Goal: Information Seeking & Learning: Find specific fact

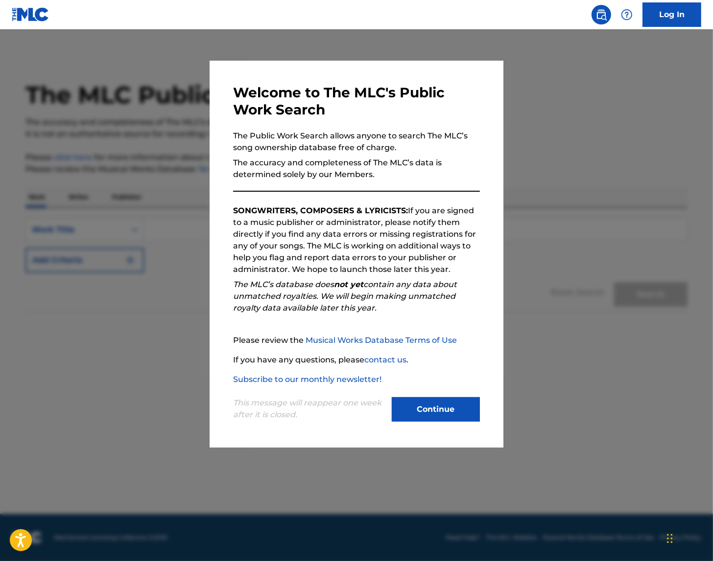
click at [440, 408] on button "Continue" at bounding box center [436, 409] width 88 height 24
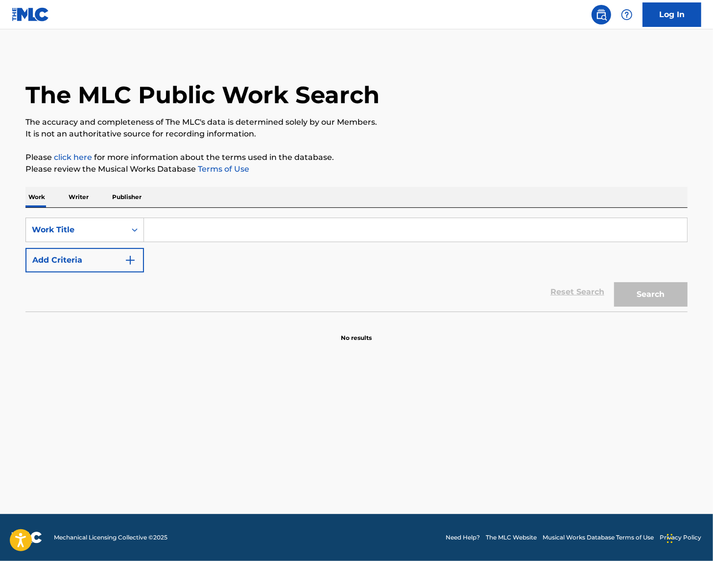
click at [192, 231] on input "Search Form" at bounding box center [415, 229] width 543 height 23
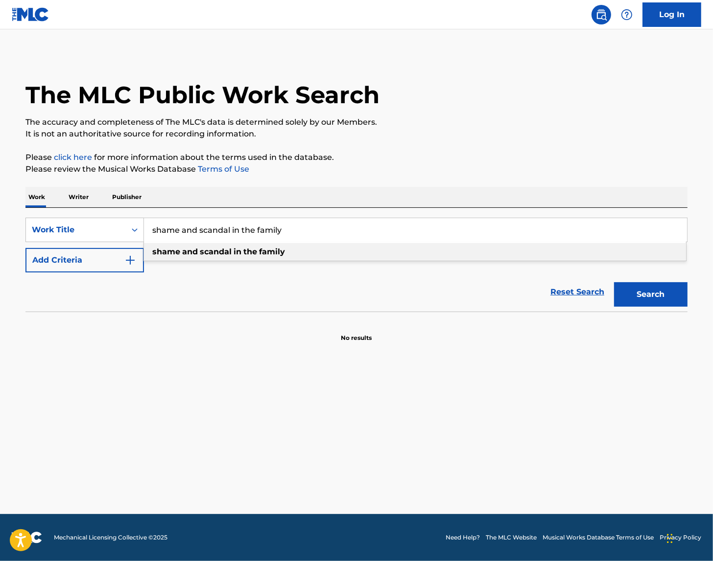
type input "shame and scandal in the family"
drag, startPoint x: 113, startPoint y: 260, endPoint x: 121, endPoint y: 260, distance: 8.3
click at [114, 260] on button "Add Criteria" at bounding box center [84, 260] width 118 height 24
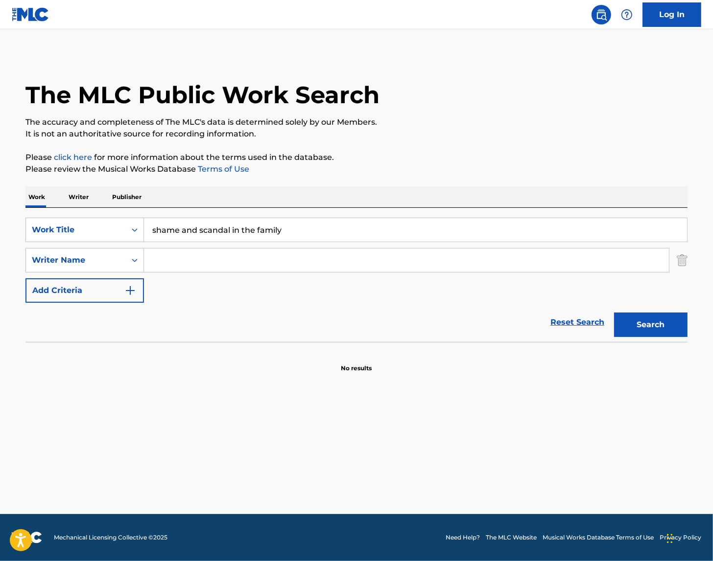
click at [197, 260] on input "Search Form" at bounding box center [406, 260] width 525 height 23
type input "lancelot"
click at [614, 313] on button "Search" at bounding box center [650, 325] width 73 height 24
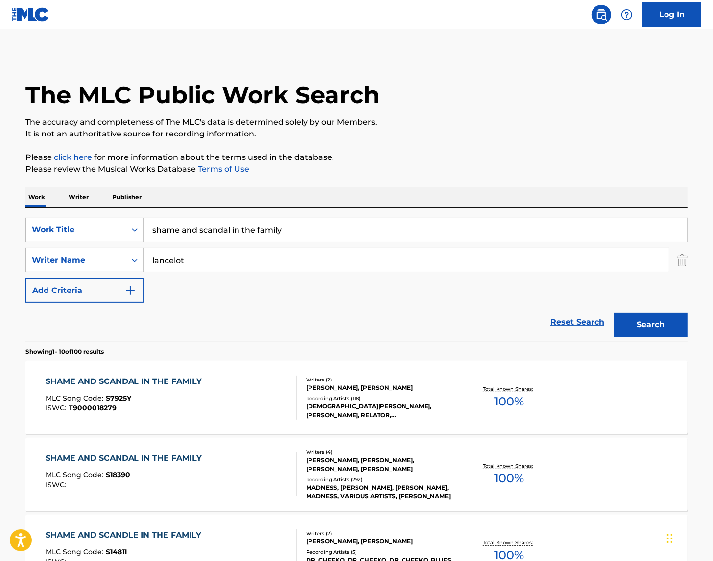
click at [391, 413] on div "[DEMOGRAPHIC_DATA][PERSON_NAME], [PERSON_NAME], RELATOR, [DEMOGRAPHIC_DATA][PER…" at bounding box center [380, 411] width 148 height 18
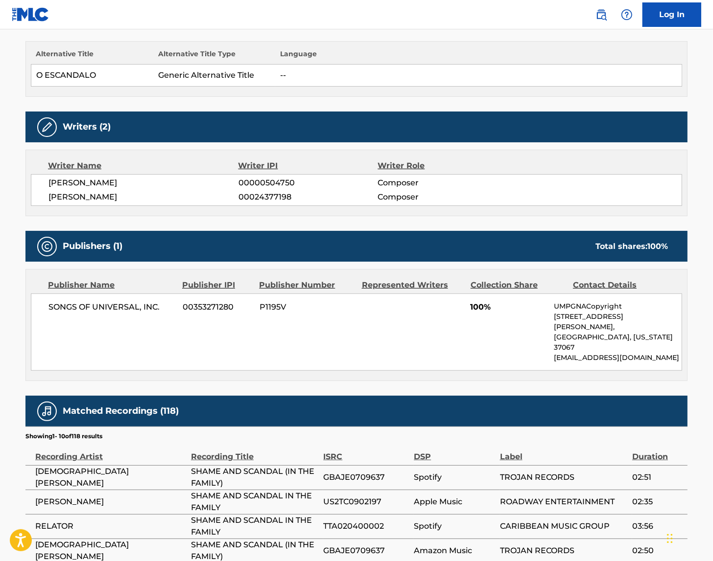
scroll to position [515, 0]
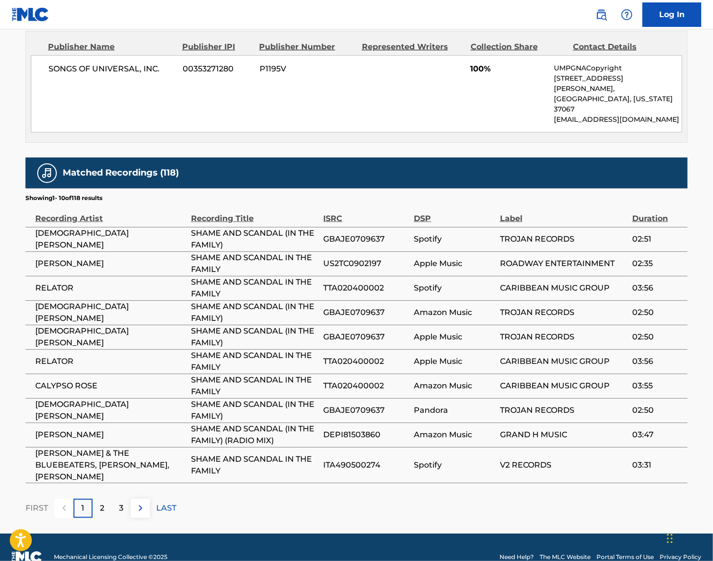
click at [117, 499] on div "3" at bounding box center [121, 508] width 19 height 19
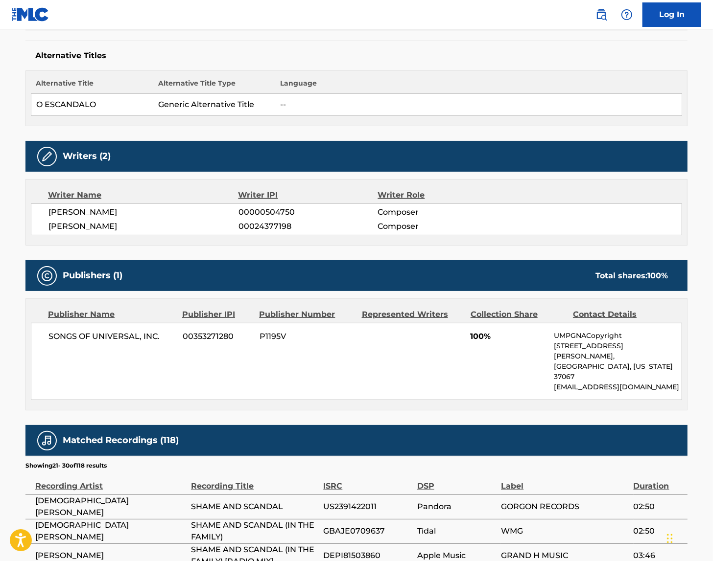
scroll to position [504, 0]
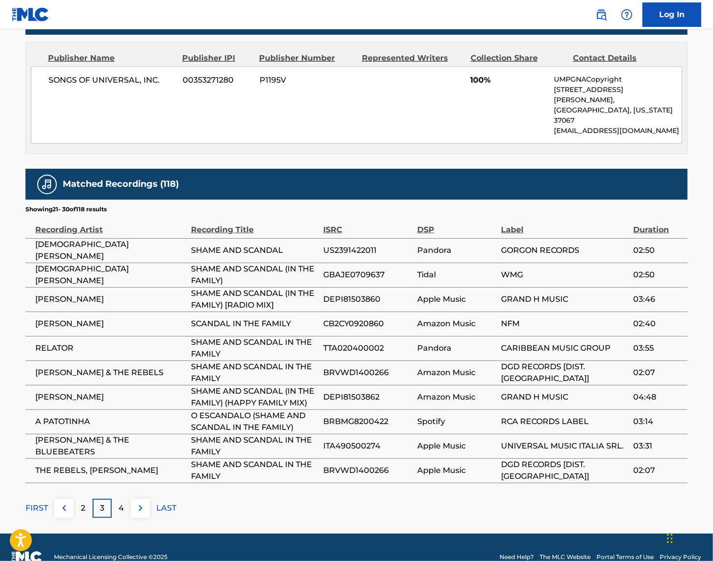
click at [85, 499] on div "2" at bounding box center [82, 508] width 19 height 19
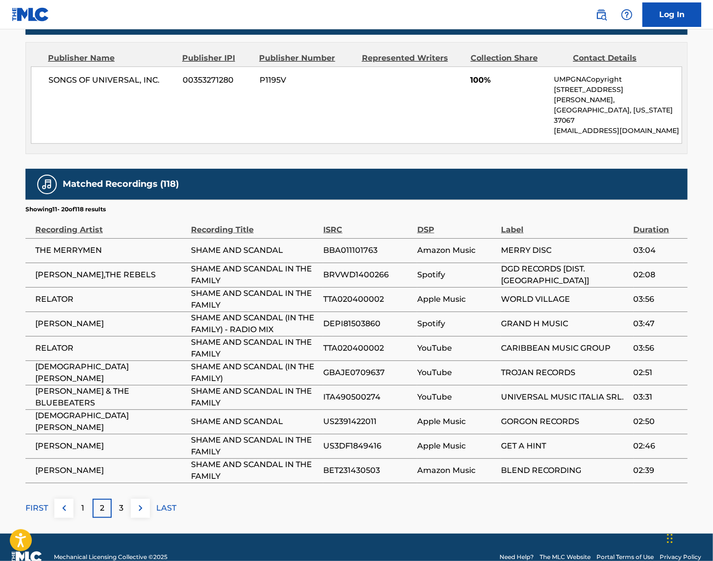
click at [66, 503] on img at bounding box center [64, 509] width 12 height 12
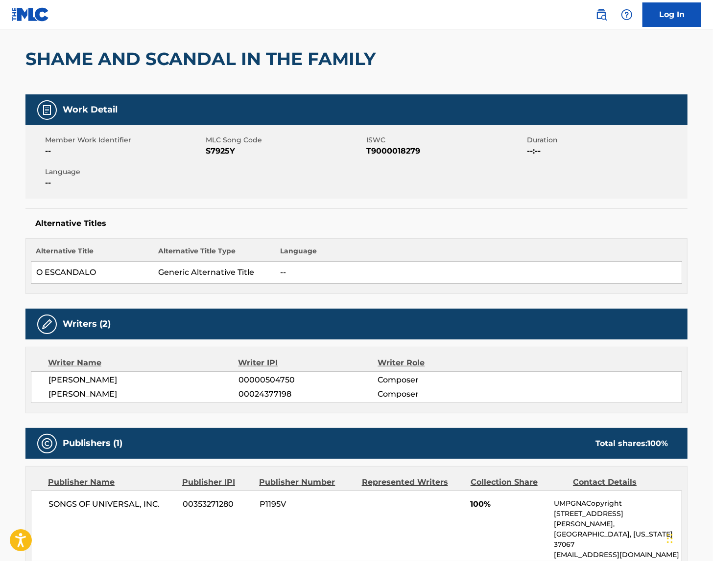
scroll to position [0, 0]
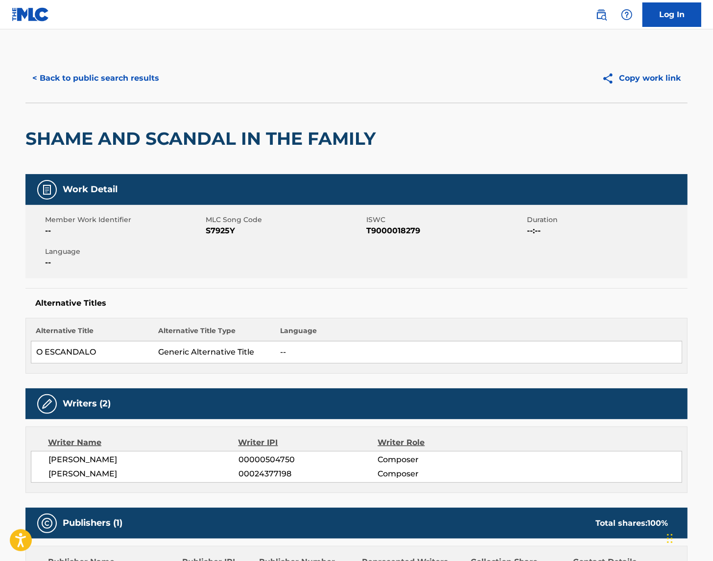
click at [49, 88] on button "< Back to public search results" at bounding box center [95, 78] width 140 height 24
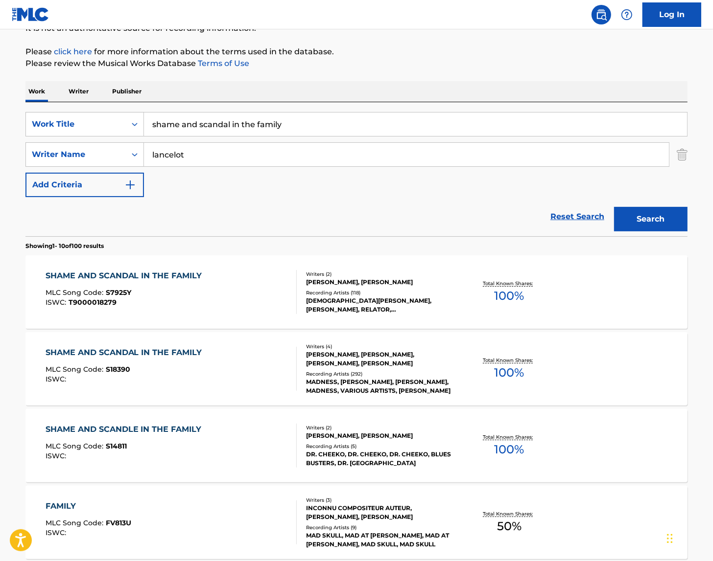
scroll to position [108, 0]
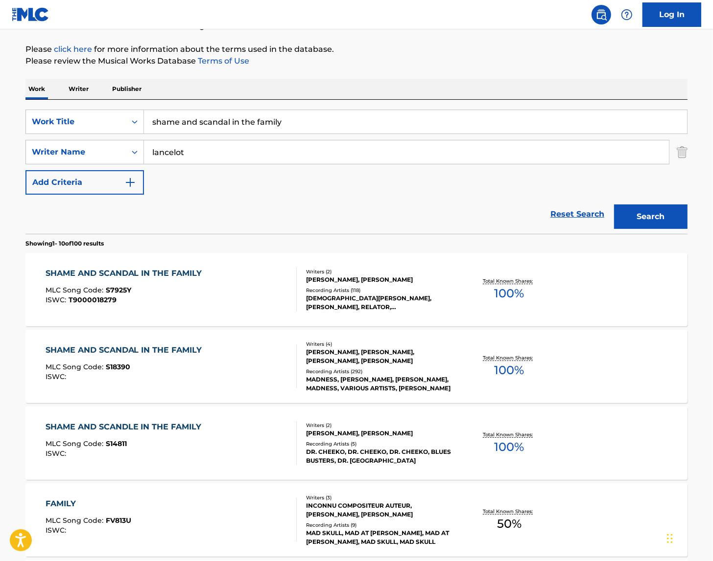
click at [374, 438] on div "Writers ( 2 ) [PERSON_NAME], [PERSON_NAME] Recording Artists ( 5 ) DR. CHEEKO, …" at bounding box center [375, 444] width 157 height 44
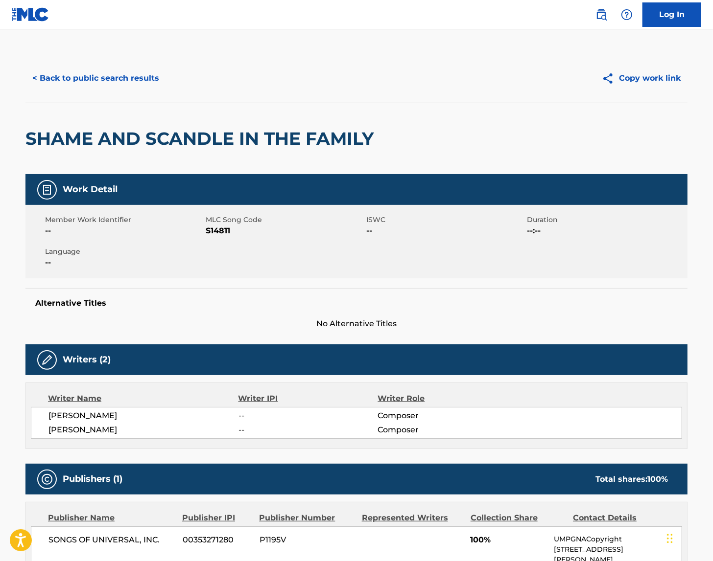
click at [38, 86] on button "< Back to public search results" at bounding box center [95, 78] width 140 height 24
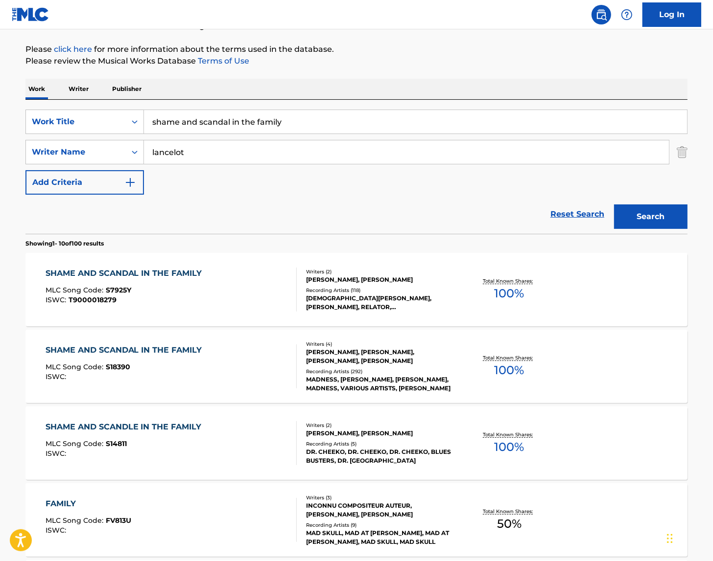
click at [368, 363] on div "[PERSON_NAME], [PERSON_NAME], [PERSON_NAME], [PERSON_NAME]" at bounding box center [380, 357] width 148 height 18
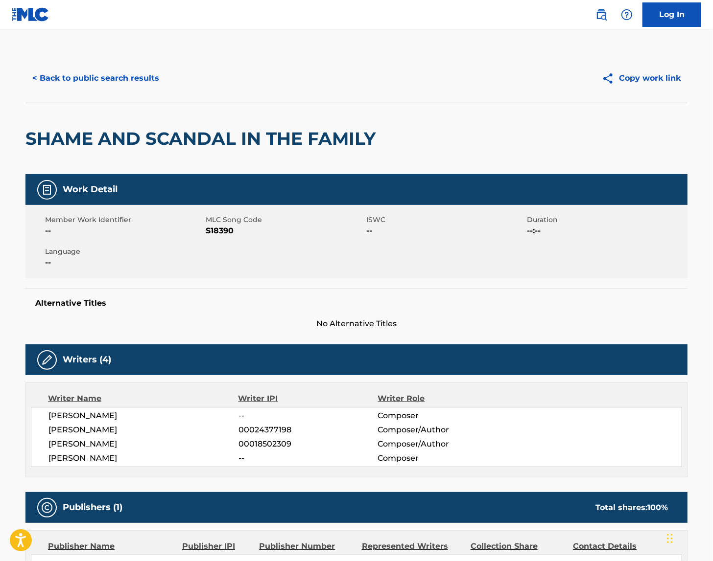
click at [120, 71] on button "< Back to public search results" at bounding box center [95, 78] width 140 height 24
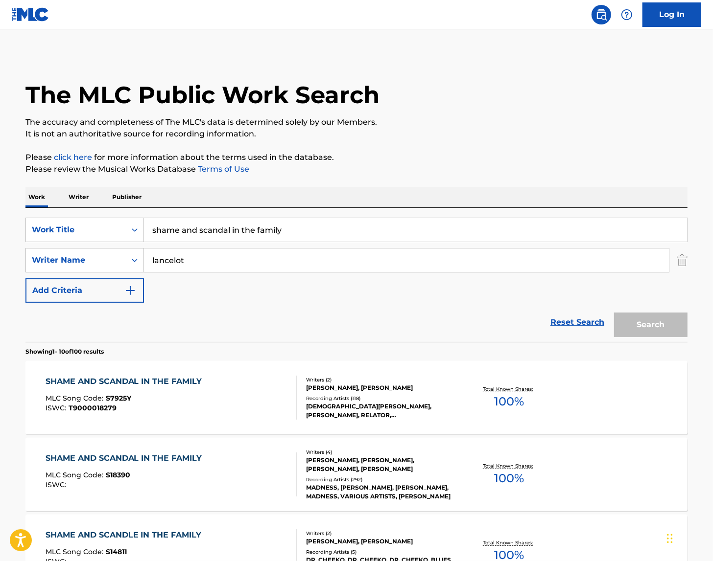
scroll to position [108, 0]
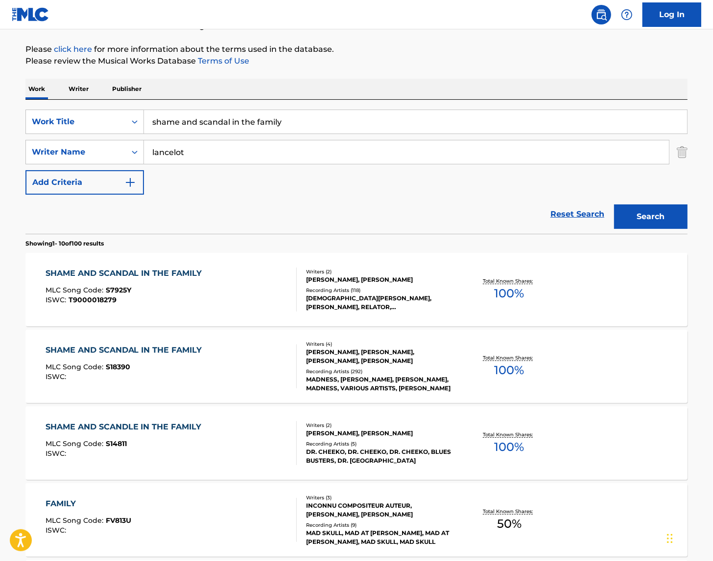
drag, startPoint x: 282, startPoint y: 118, endPoint x: -176, endPoint y: 93, distance: 458.9
click at [0, 93] on html "Accessibility Screen-Reader Guide, Feedback, and Issue Reporting | New window C…" at bounding box center [356, 172] width 713 height 561
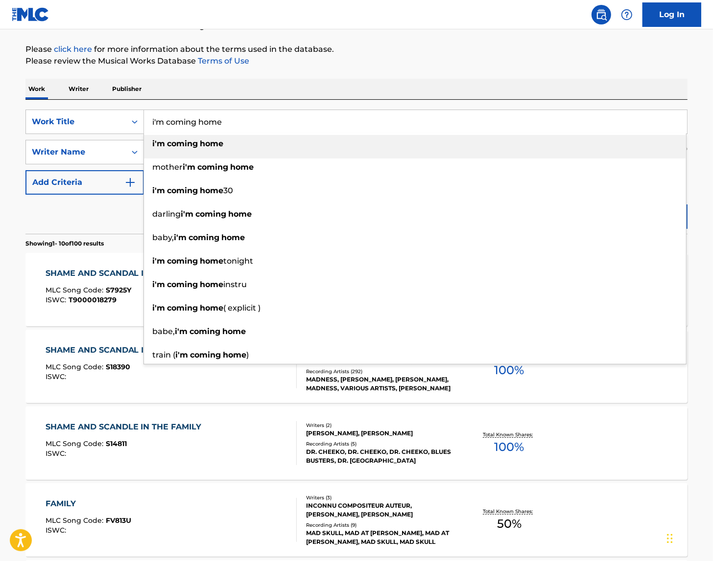
type input "i'm coming home"
click at [157, 151] on div "i'm coming home" at bounding box center [415, 144] width 542 height 18
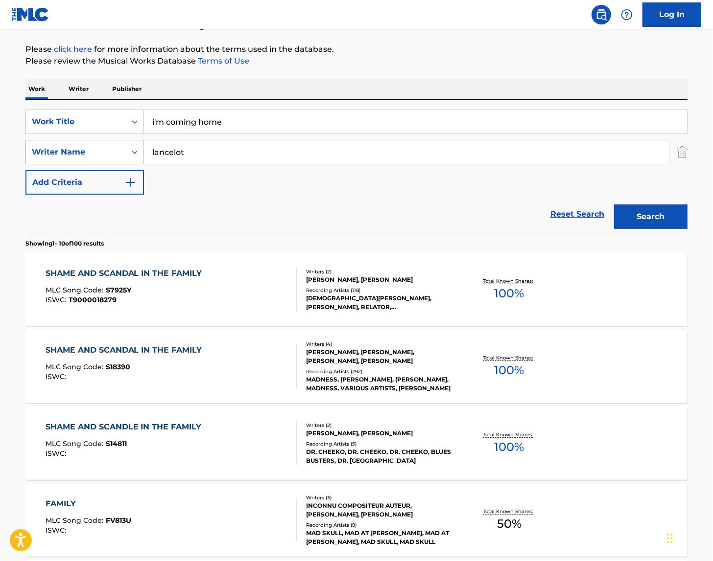
drag, startPoint x: 206, startPoint y: 154, endPoint x: 117, endPoint y: 153, distance: 88.6
click at [117, 153] on div "SearchWithCriteria136973be-3f87-4e01-aa06-77c950fb1829 Writer Name [PERSON_NAME]" at bounding box center [356, 152] width 662 height 24
click at [614, 205] on button "Search" at bounding box center [650, 217] width 73 height 24
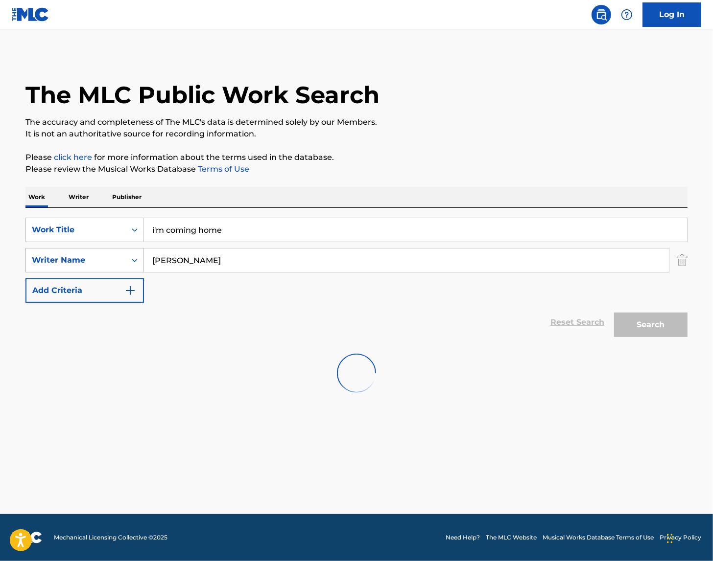
scroll to position [0, 0]
drag, startPoint x: 236, startPoint y: 264, endPoint x: 111, endPoint y: 268, distance: 125.4
click at [111, 268] on div "SearchWithCriteria136973be-3f87-4e01-aa06-77c950fb1829 Writer Name [PERSON_NAME]" at bounding box center [356, 260] width 662 height 24
click at [203, 264] on input "[PERSON_NAME]" at bounding box center [406, 260] width 525 height 23
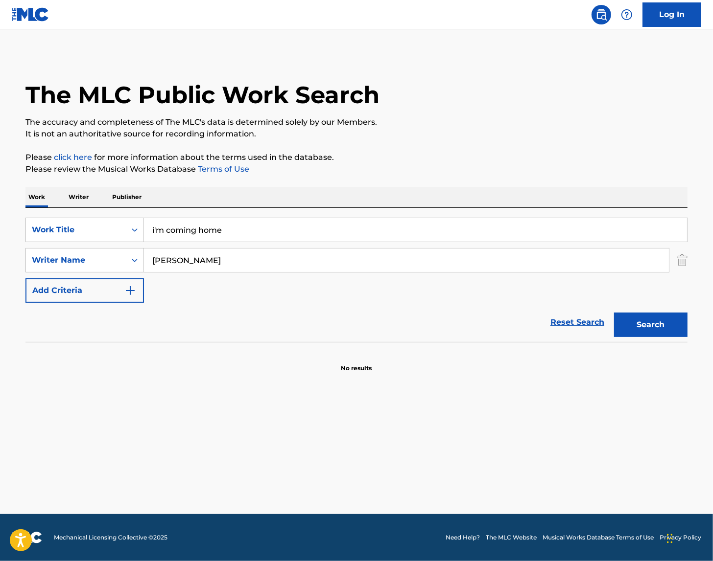
click at [203, 264] on input "[PERSON_NAME]" at bounding box center [406, 260] width 525 height 23
click at [614, 313] on button "Search" at bounding box center [650, 325] width 73 height 24
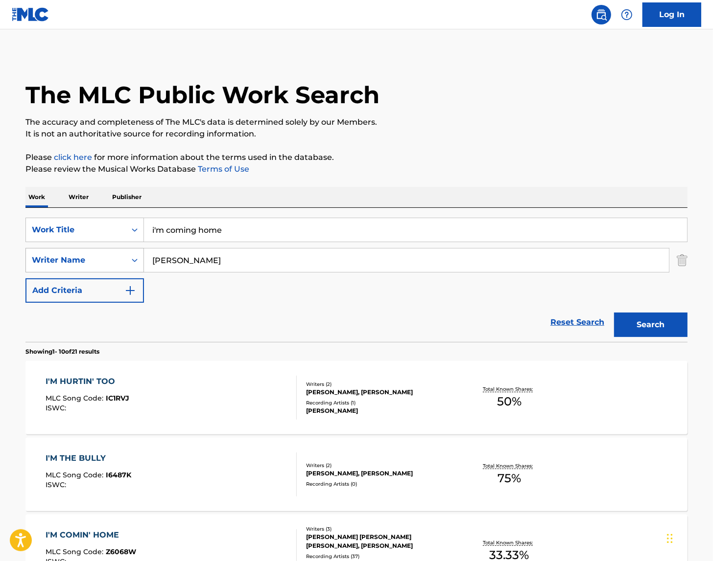
drag, startPoint x: 189, startPoint y: 259, endPoint x: 64, endPoint y: 251, distance: 125.6
click at [64, 251] on div "SearchWithCriteria136973be-3f87-4e01-aa06-77c950fb1829 Writer Name [PERSON_NAME]" at bounding box center [356, 260] width 662 height 24
click at [614, 313] on button "Search" at bounding box center [650, 325] width 73 height 24
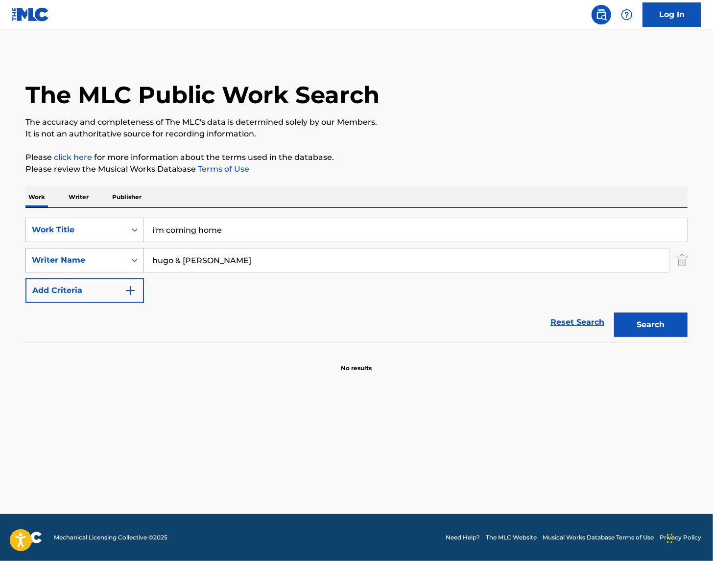
drag, startPoint x: 145, startPoint y: 264, endPoint x: 109, endPoint y: 263, distance: 36.2
click at [109, 263] on div "SearchWithCriteria136973be-3f87-4e01-aa06-77c950fb1829 Writer Name [PERSON_NAME…" at bounding box center [356, 260] width 662 height 24
type input "[PERSON_NAME] [PERSON_NAME]"
click at [614, 313] on button "Search" at bounding box center [650, 325] width 73 height 24
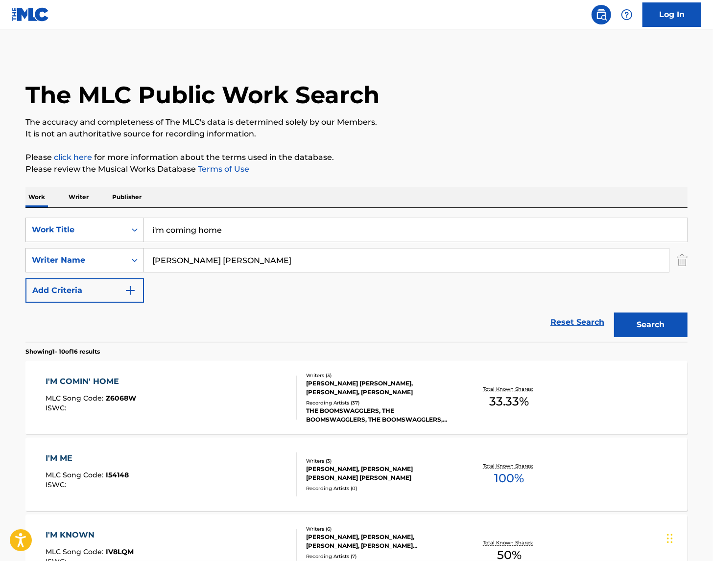
click at [380, 407] on div "THE BOOMSWAGGLERS, THE BOOMSWAGGLERS, THE BOOMSWAGGLERS, [PERSON_NAME], [PERSON…" at bounding box center [380, 416] width 148 height 18
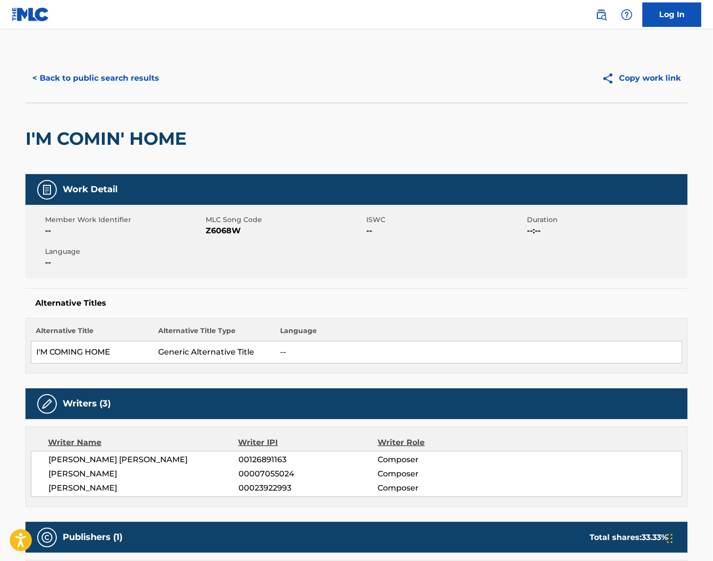
click at [94, 74] on button "< Back to public search results" at bounding box center [95, 78] width 140 height 24
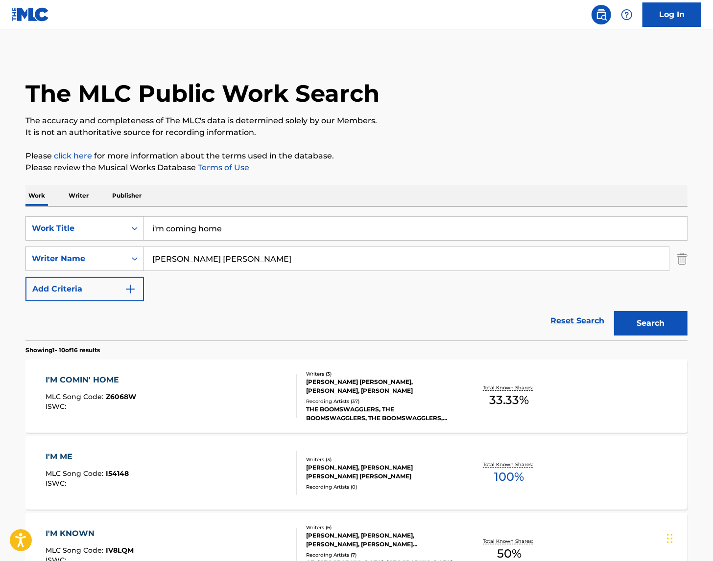
drag, startPoint x: 114, startPoint y: 216, endPoint x: 75, endPoint y: 214, distance: 38.7
click at [75, 214] on div "SearchWithCriteriadcfb29c6-15a9-4b03-bfb0-c1563bdb4edb Work Title i'm coming ho…" at bounding box center [356, 274] width 662 height 134
type input "so young so sure so what"
click at [660, 326] on button "Search" at bounding box center [650, 323] width 73 height 24
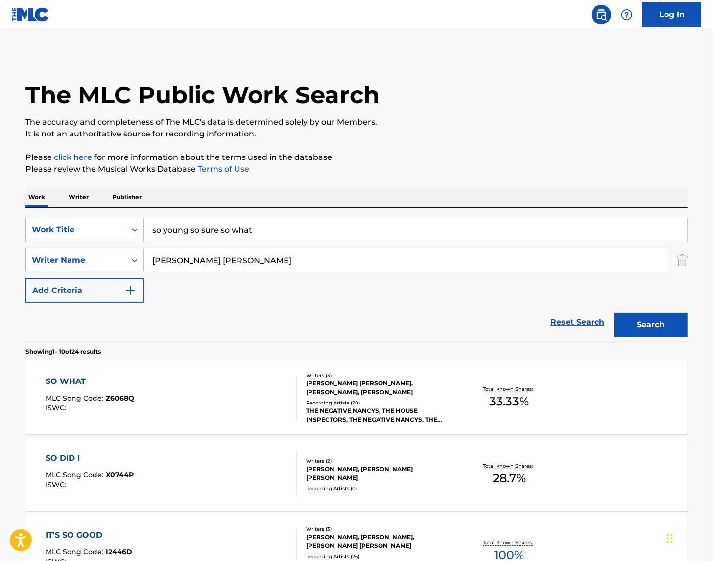
click at [329, 405] on div "Recording Artists ( 20 )" at bounding box center [380, 402] width 148 height 7
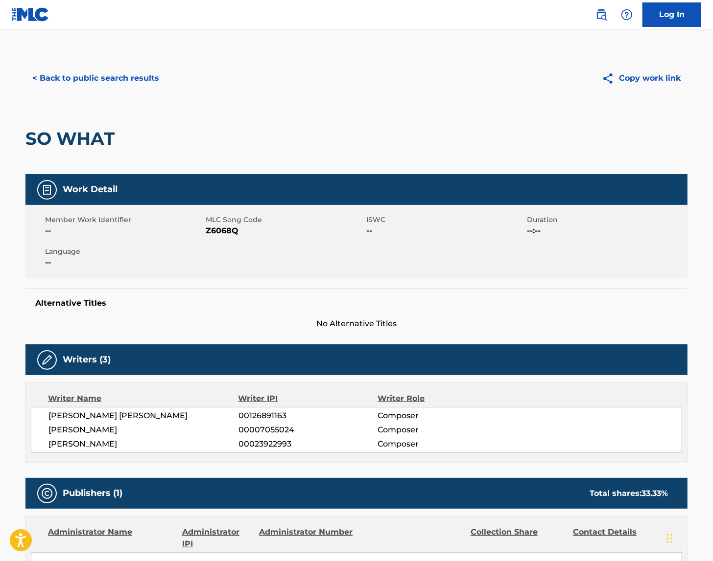
click at [94, 83] on button "< Back to public search results" at bounding box center [95, 78] width 140 height 24
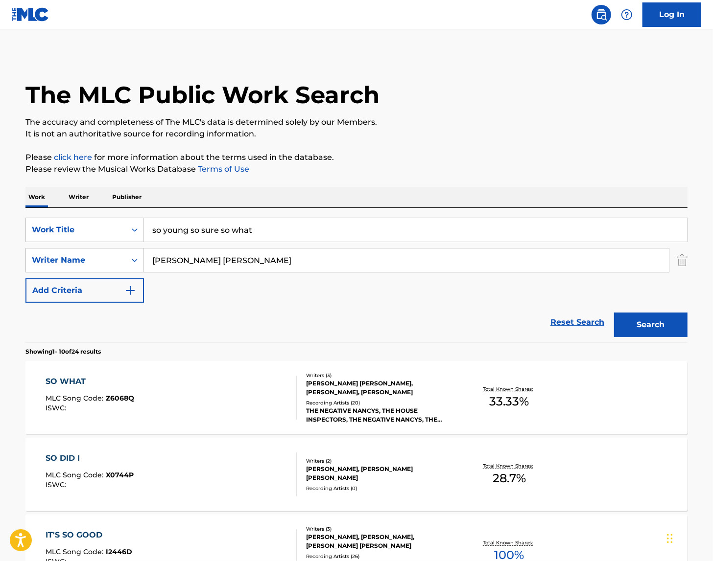
drag, startPoint x: 255, startPoint y: 232, endPoint x: -79, endPoint y: 221, distance: 334.5
click at [0, 221] on html "Accessibility Screen-Reader Guide, Feedback, and Issue Reporting | New window C…" at bounding box center [356, 280] width 713 height 561
click at [182, 230] on input "put a litle love away" at bounding box center [415, 229] width 543 height 23
type input "put a little love away"
click at [261, 270] on input "[PERSON_NAME] [PERSON_NAME]" at bounding box center [406, 260] width 525 height 23
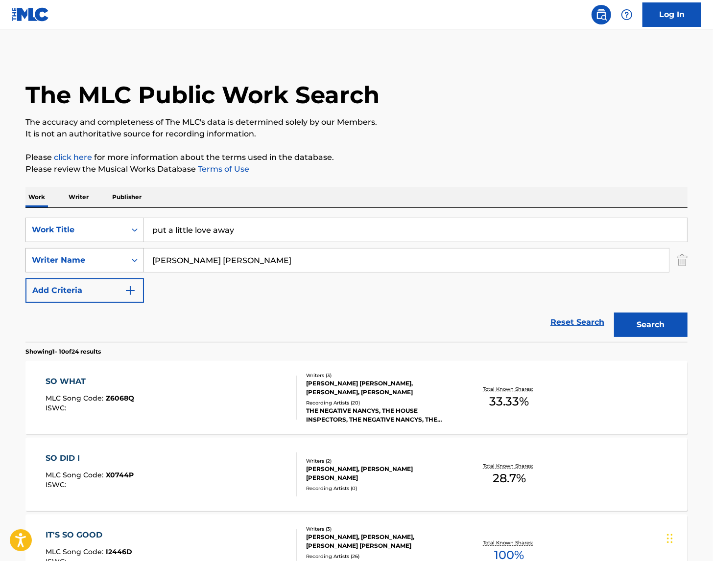
drag, startPoint x: 257, startPoint y: 255, endPoint x: 128, endPoint y: 257, distance: 128.3
click at [128, 257] on div "SearchWithCriteria136973be-3f87-4e01-aa06-77c950fb1829 Writer Name [PERSON_NAME…" at bounding box center [356, 260] width 662 height 24
click at [210, 265] on input "[PERSON_NAME] [PERSON_NAME]" at bounding box center [406, 260] width 525 height 23
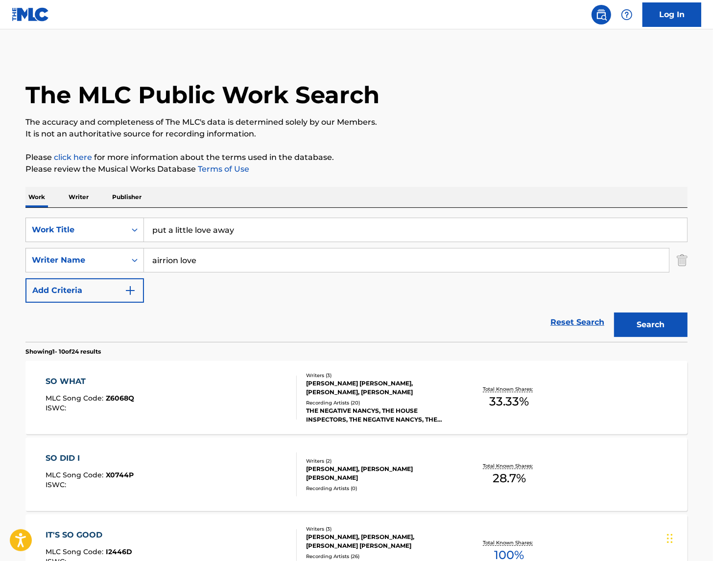
type input "airrion love"
click at [614, 313] on button "Search" at bounding box center [650, 325] width 73 height 24
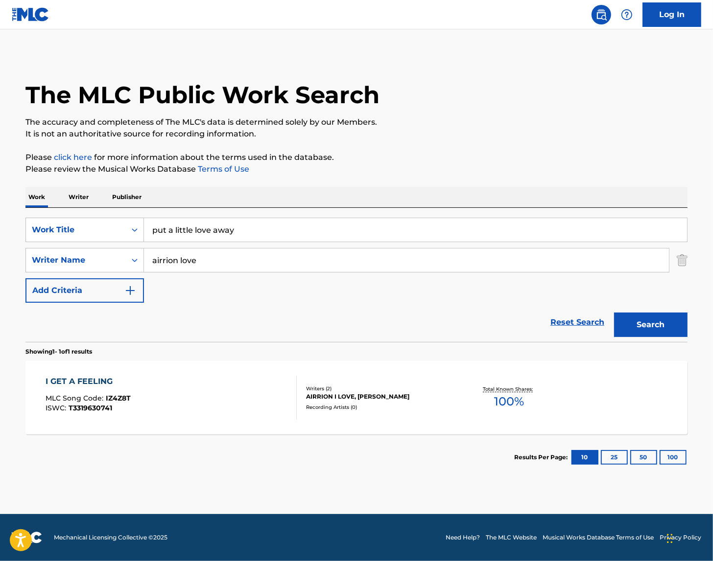
click at [365, 404] on div "Recording Artists ( 0 )" at bounding box center [380, 407] width 148 height 7
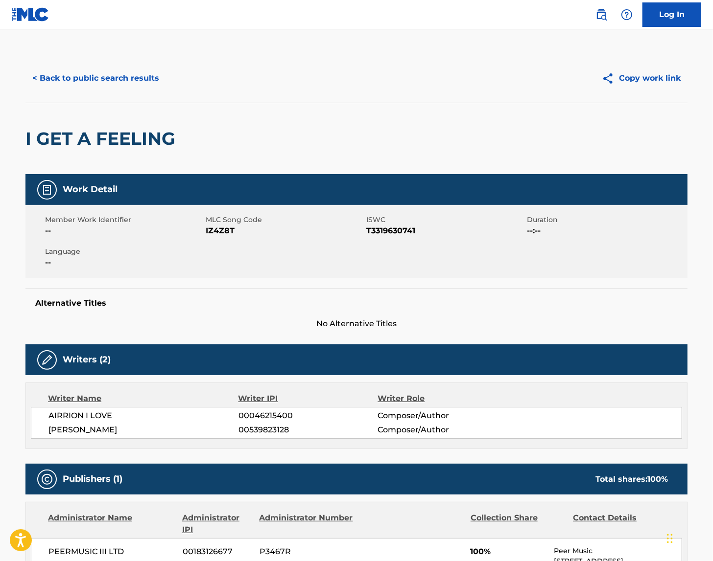
click at [104, 72] on button "< Back to public search results" at bounding box center [95, 78] width 140 height 24
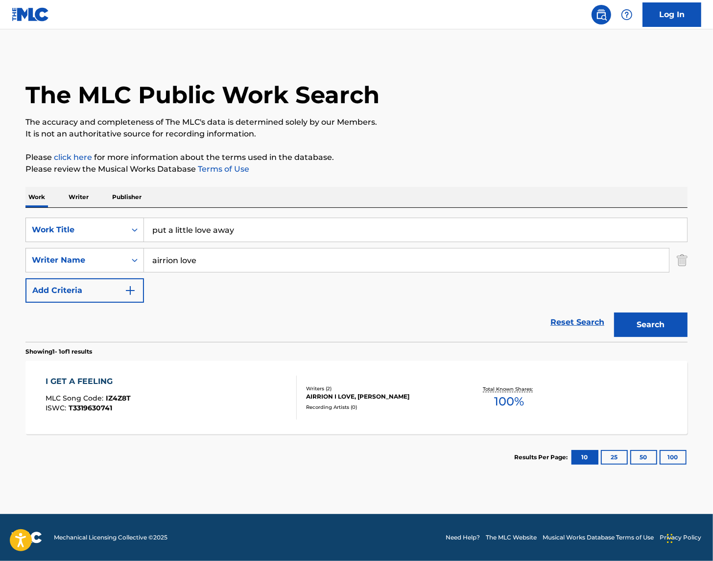
click at [26, 213] on div "SearchWithCriteriadcfb29c6-15a9-4b03-bfb0-c1563bdb4edb Work Title put a little …" at bounding box center [356, 275] width 662 height 134
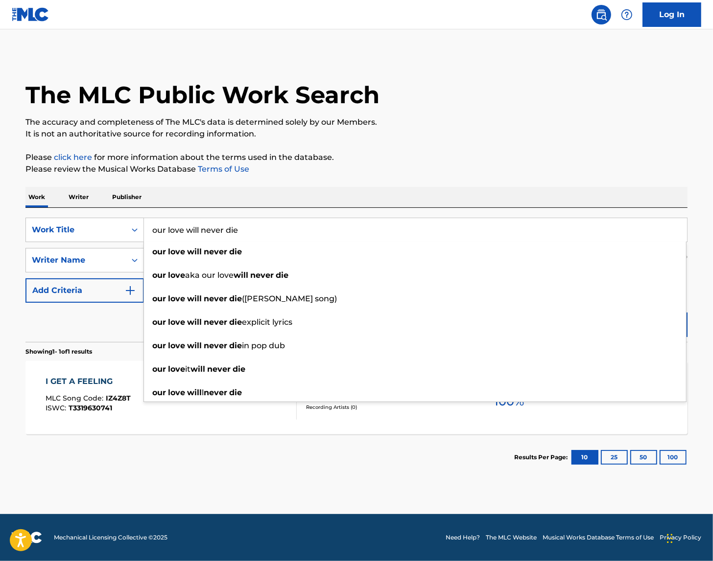
type input "our love will never die"
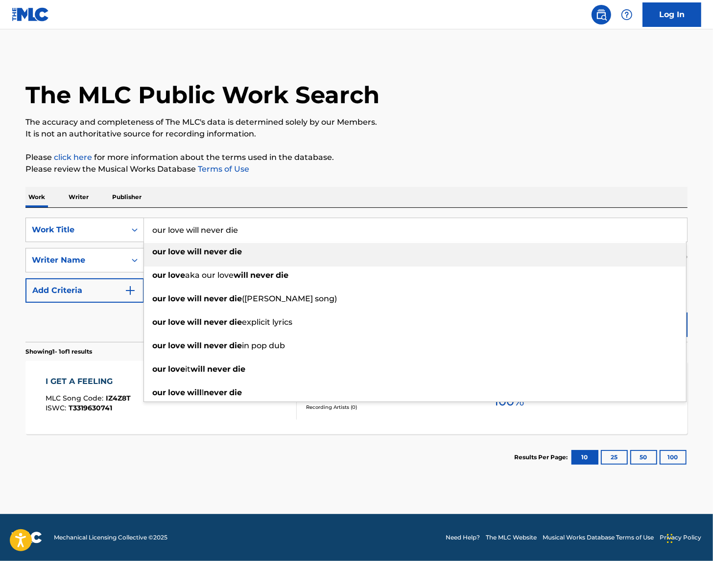
click at [222, 250] on strong "never" at bounding box center [215, 251] width 23 height 9
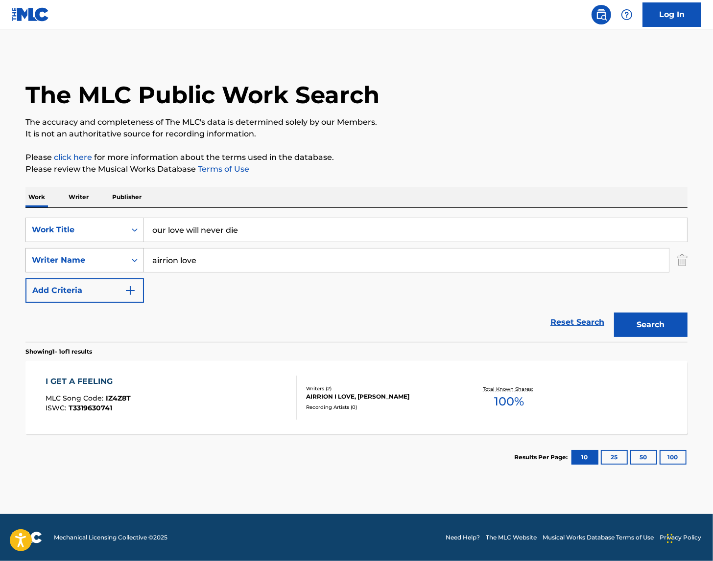
drag, startPoint x: 75, startPoint y: 255, endPoint x: 60, endPoint y: 256, distance: 15.2
click at [60, 256] on div "SearchWithCriteria136973be-3f87-4e01-aa06-77c950fb1829 Writer Name airrion love" at bounding box center [356, 260] width 662 height 24
type input "[PERSON_NAME]"
click at [614, 313] on button "Search" at bounding box center [650, 325] width 73 height 24
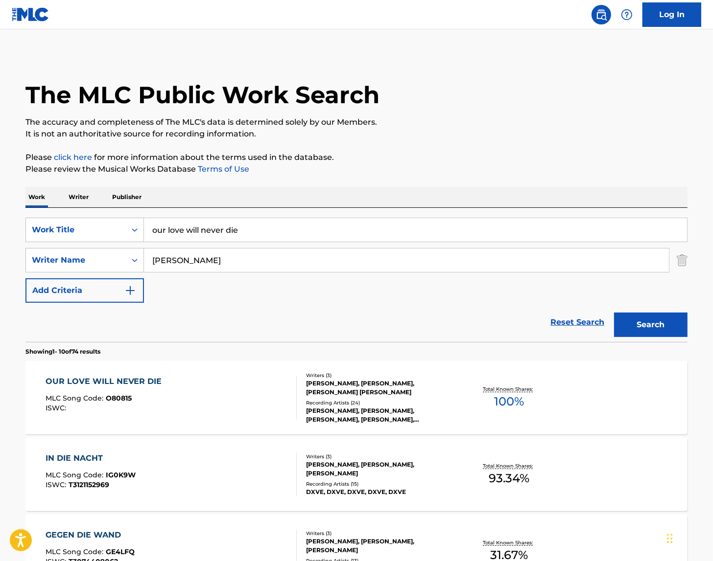
click at [343, 407] on div "[PERSON_NAME], [PERSON_NAME], [PERSON_NAME], [PERSON_NAME], [PERSON_NAME]" at bounding box center [380, 416] width 148 height 18
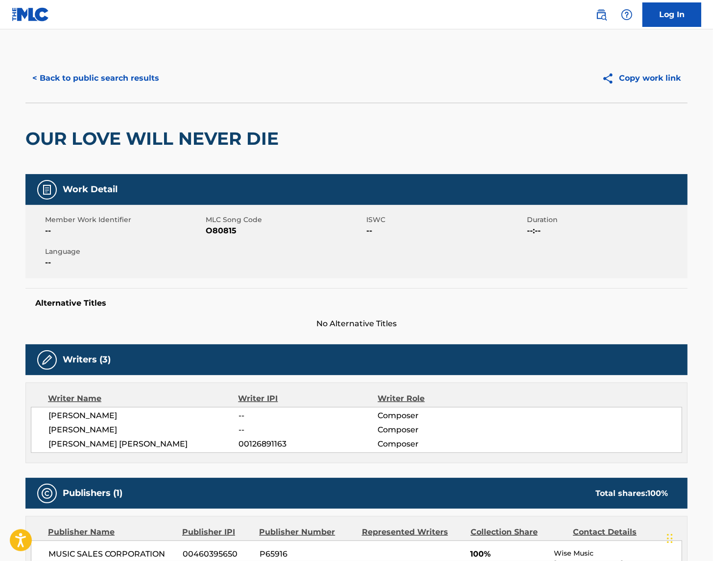
scroll to position [2, 0]
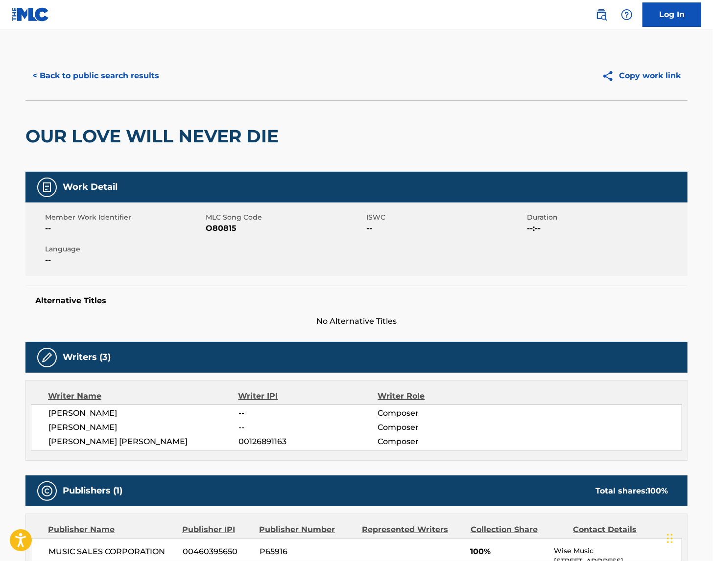
click at [71, 75] on button "< Back to public search results" at bounding box center [95, 76] width 140 height 24
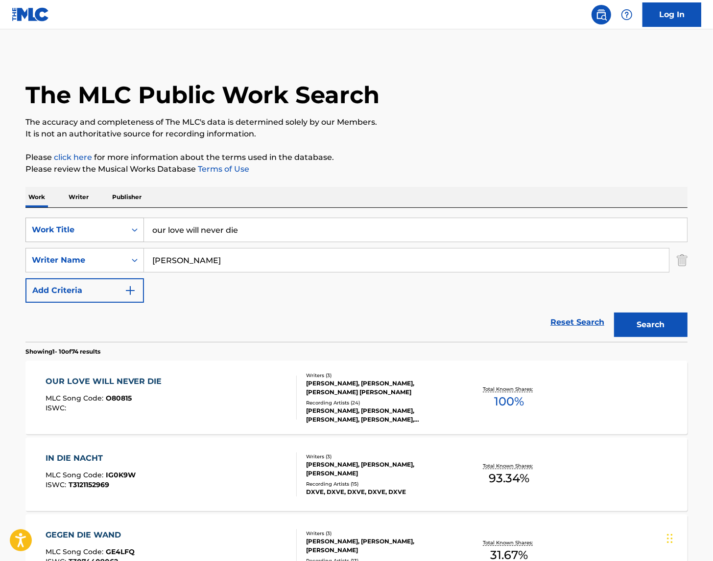
drag, startPoint x: 233, startPoint y: 230, endPoint x: 113, endPoint y: 229, distance: 119.9
click at [113, 229] on div "SearchWithCriteriadcfb29c6-15a9-4b03-bfb0-c1563bdb4edb Work Title our love will…" at bounding box center [356, 230] width 662 height 24
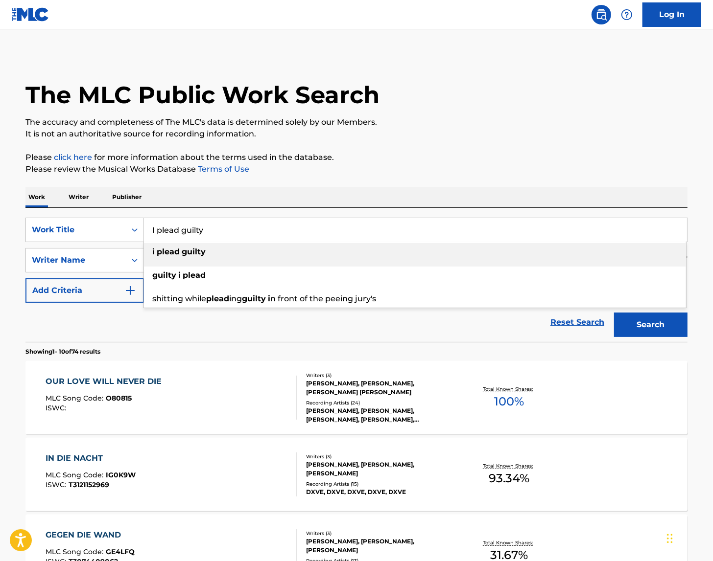
click at [148, 253] on div "i plead guilty" at bounding box center [415, 252] width 542 height 18
type input "i plead guilty"
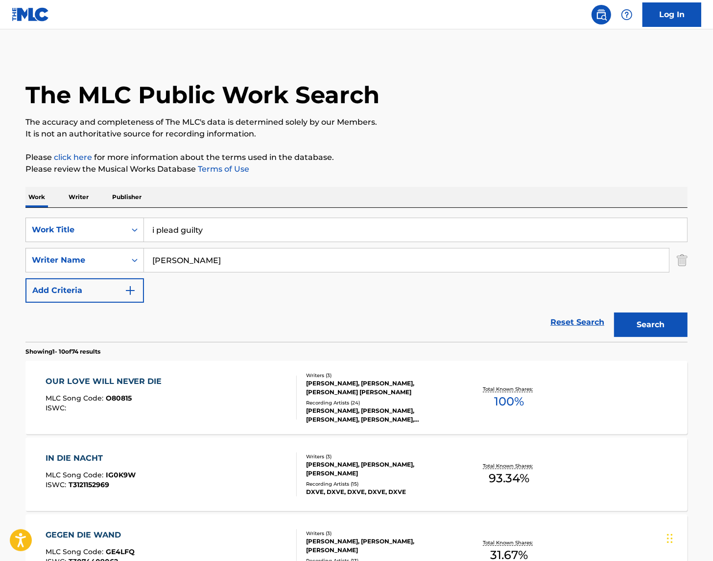
click at [154, 259] on input "[PERSON_NAME]" at bounding box center [406, 260] width 525 height 23
type input "[PERSON_NAME] [PERSON_NAME]"
click at [614, 313] on button "Search" at bounding box center [650, 325] width 73 height 24
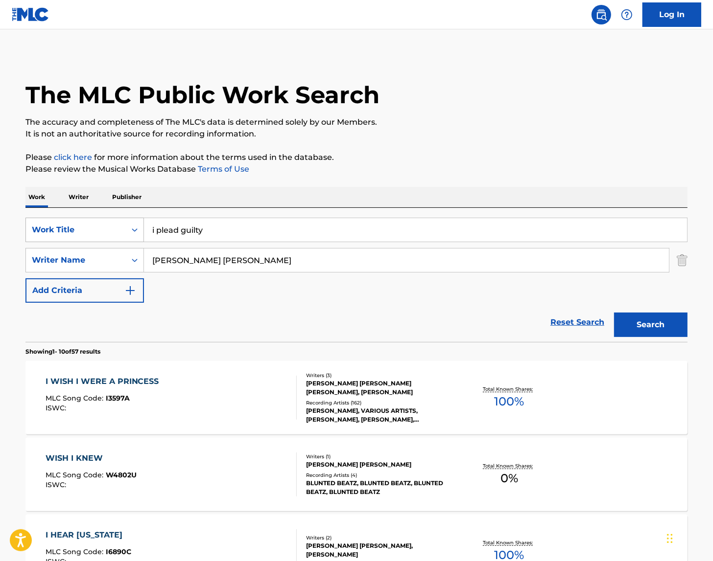
drag, startPoint x: 207, startPoint y: 228, endPoint x: 134, endPoint y: 223, distance: 73.6
click at [136, 223] on div "SearchWithCriteriadcfb29c6-15a9-4b03-bfb0-c1563bdb4edb Work Title i plead guilty" at bounding box center [356, 230] width 662 height 24
type input "7000 and you"
drag, startPoint x: 236, startPoint y: 278, endPoint x: 245, endPoint y: 277, distance: 8.9
click at [236, 278] on div "SearchWithCriteriadcfb29c6-15a9-4b03-bfb0-c1563bdb4edb Work Title 7000 and you …" at bounding box center [356, 260] width 662 height 85
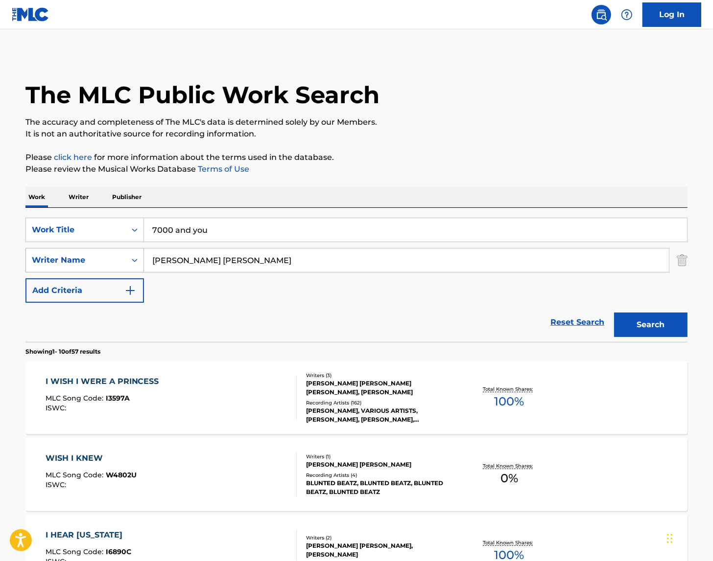
drag, startPoint x: 224, startPoint y: 260, endPoint x: 98, endPoint y: 256, distance: 125.4
click at [98, 256] on div "SearchWithCriteria136973be-3f87-4e01-aa06-77c950fb1829 Writer Name [PERSON_NAME…" at bounding box center [356, 260] width 662 height 24
click at [639, 333] on button "Search" at bounding box center [650, 325] width 73 height 24
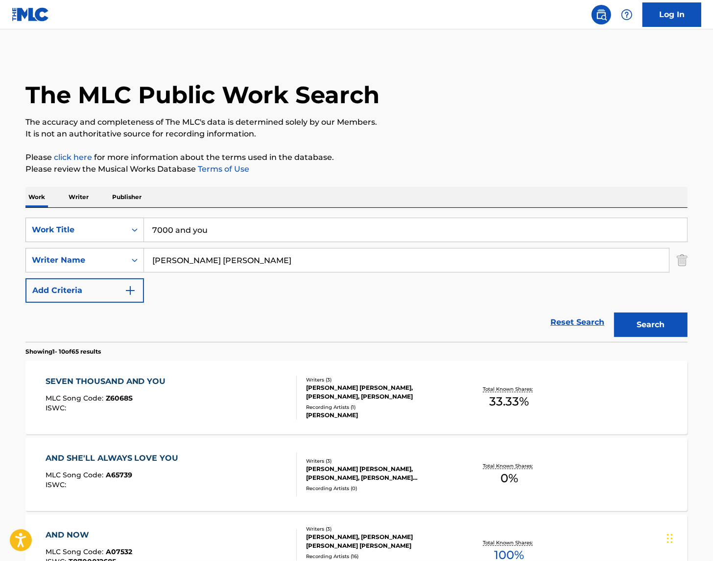
click at [332, 397] on div "[PERSON_NAME] [PERSON_NAME], [PERSON_NAME], [PERSON_NAME]" at bounding box center [380, 393] width 148 height 18
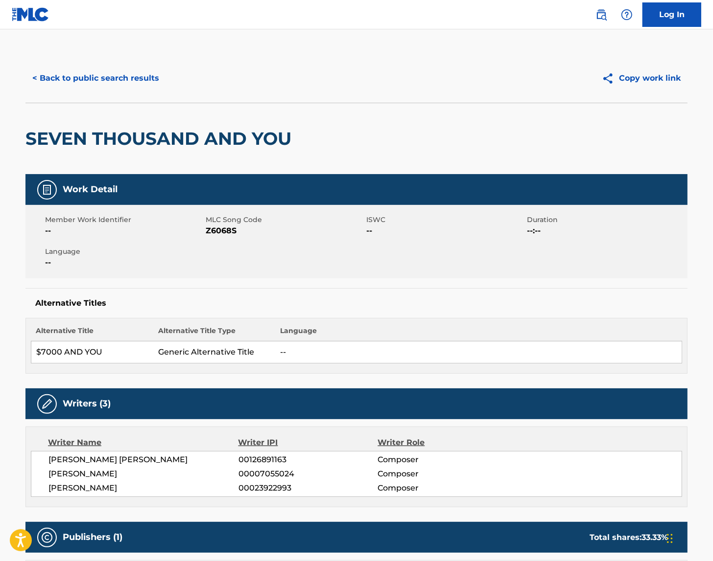
click at [93, 79] on button "< Back to public search results" at bounding box center [95, 78] width 140 height 24
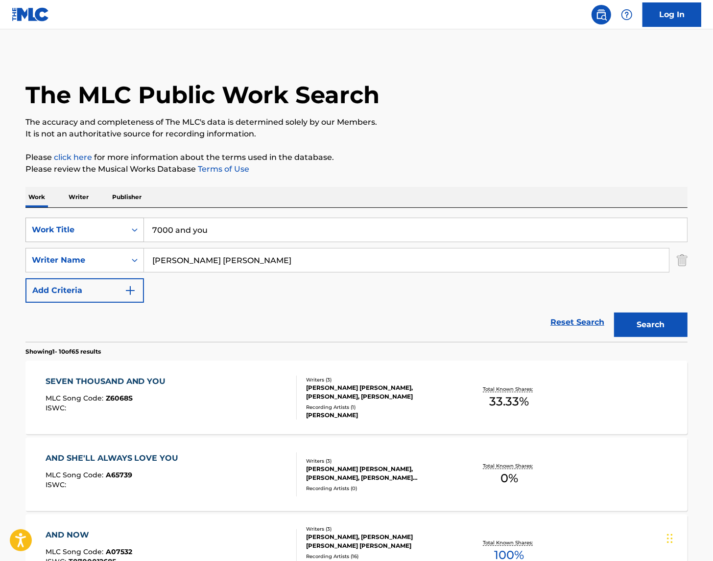
drag, startPoint x: 128, startPoint y: 231, endPoint x: 107, endPoint y: 231, distance: 21.0
click at [107, 231] on div "SearchWithCriteriadcfb29c6-15a9-4b03-bfb0-c1563bdb4edb Work Title 7000 and you" at bounding box center [356, 230] width 662 height 24
type input "my love, come live with me"
click at [673, 326] on button "Search" at bounding box center [650, 325] width 73 height 24
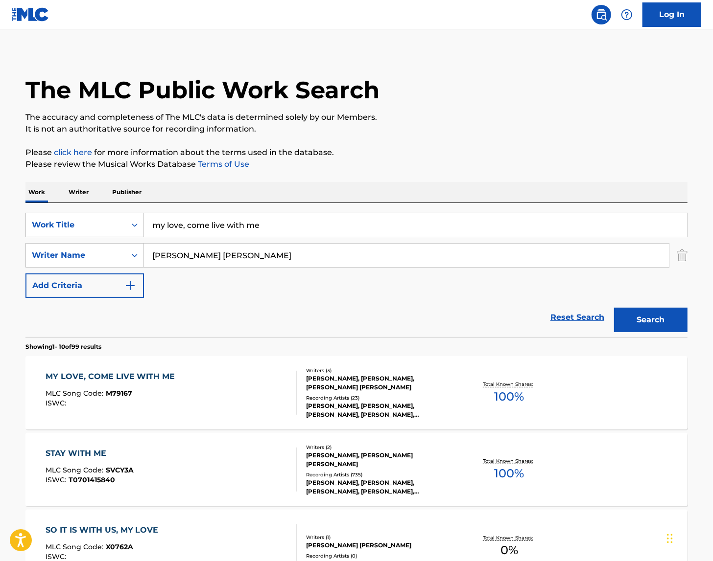
scroll to position [8, 0]
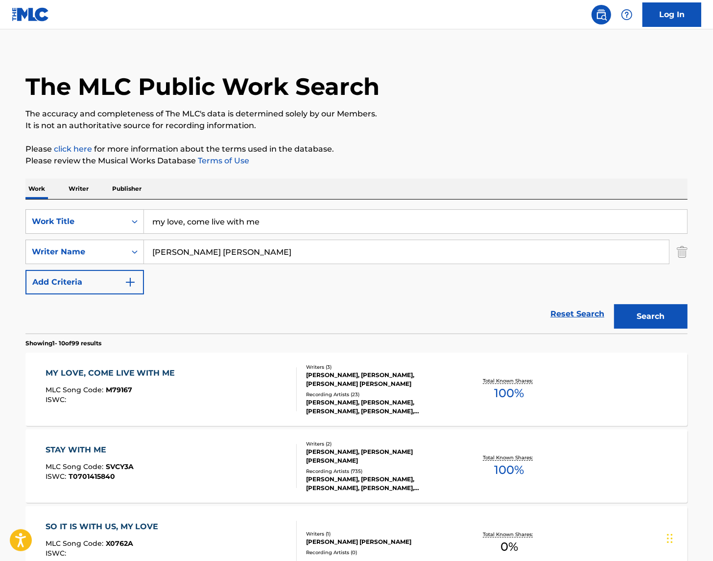
click at [339, 391] on div "Recording Artists ( 23 )" at bounding box center [380, 394] width 148 height 7
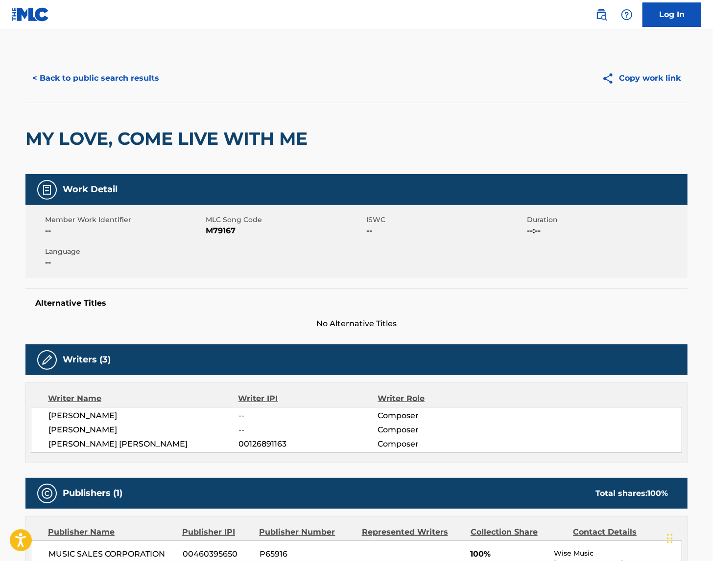
click at [86, 76] on button "< Back to public search results" at bounding box center [95, 78] width 140 height 24
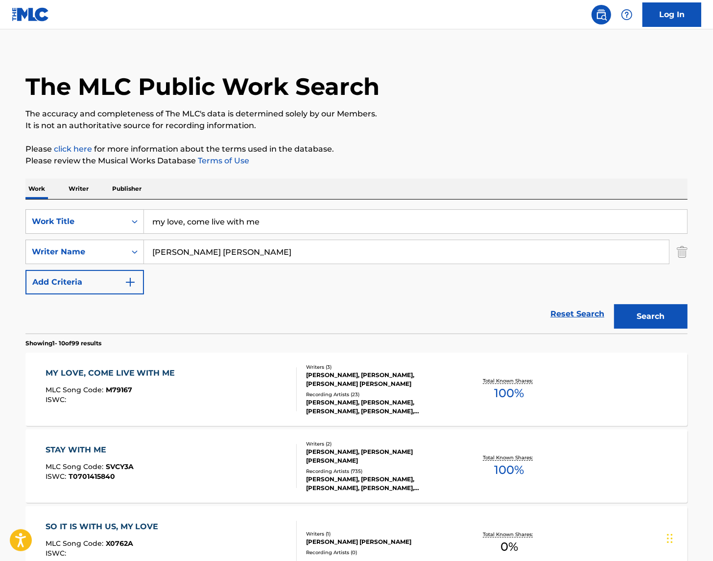
scroll to position [10, 0]
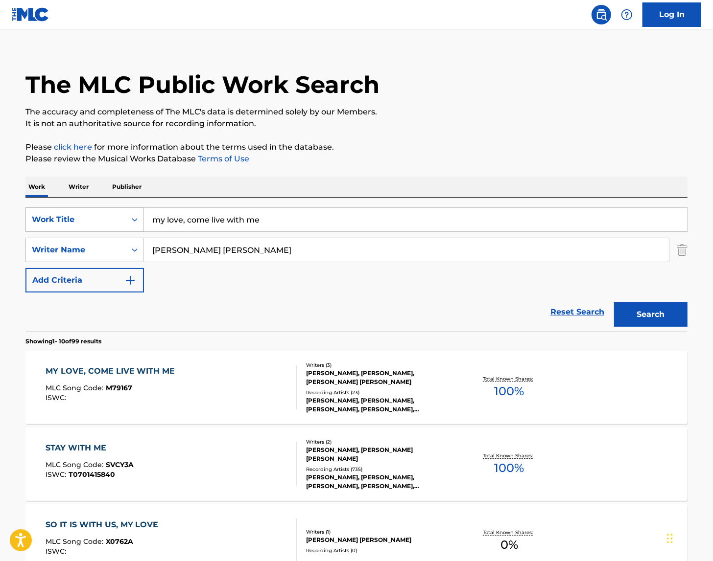
drag, startPoint x: 253, startPoint y: 222, endPoint x: 76, endPoint y: 214, distance: 177.4
click at [76, 214] on div "SearchWithCriteriadcfb29c6-15a9-4b03-bfb0-c1563bdb4edb Work Title my love, come…" at bounding box center [356, 220] width 662 height 24
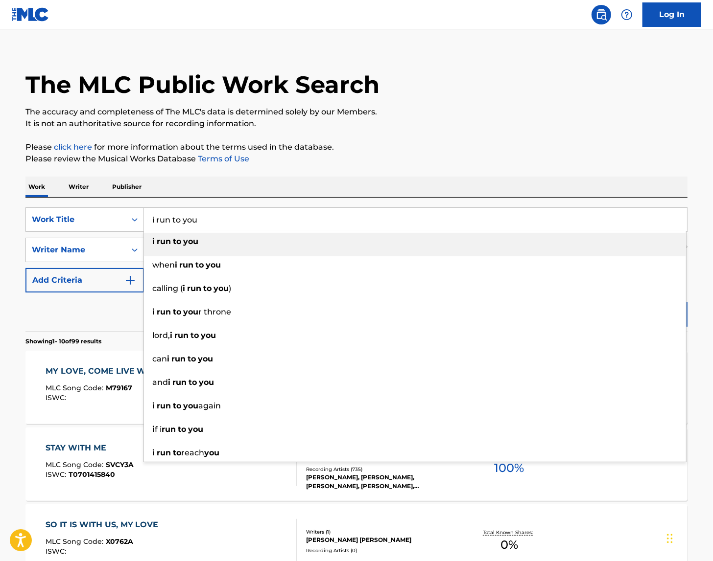
type input "i run to you"
click at [266, 205] on div "SearchWithCriteriadcfb29c6-15a9-4b03-bfb0-c1563bdb4edb Work Title i run to you …" at bounding box center [356, 265] width 662 height 134
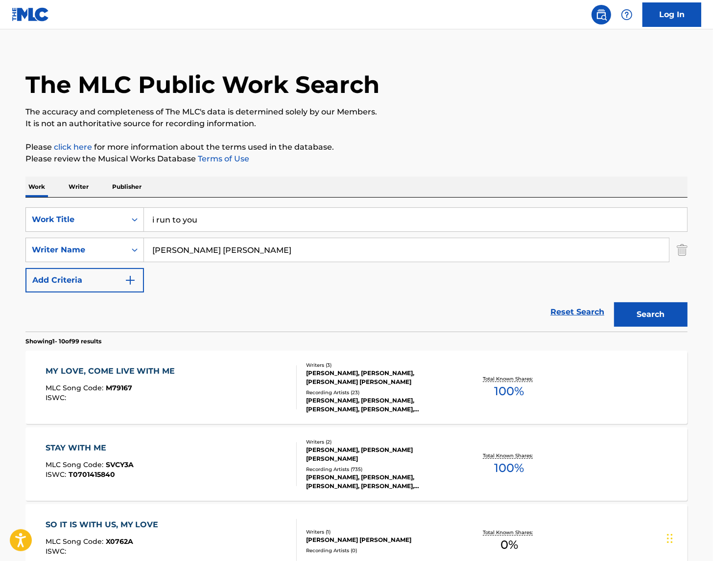
click at [625, 314] on button "Search" at bounding box center [650, 315] width 73 height 24
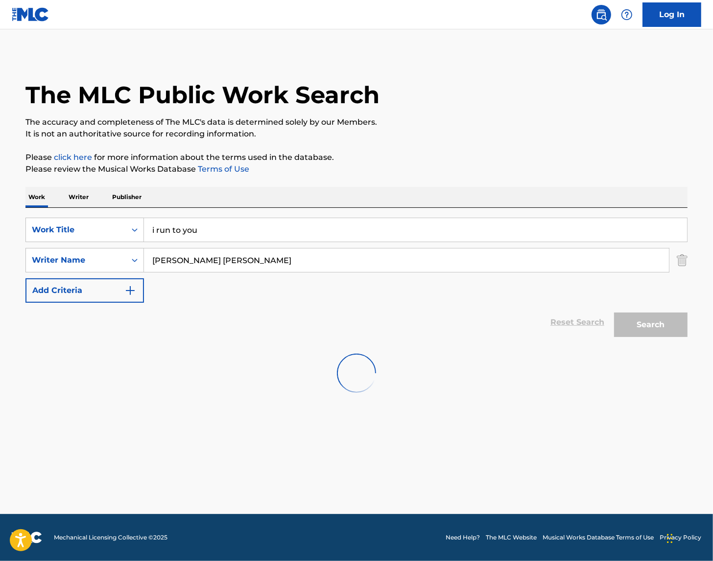
scroll to position [0, 0]
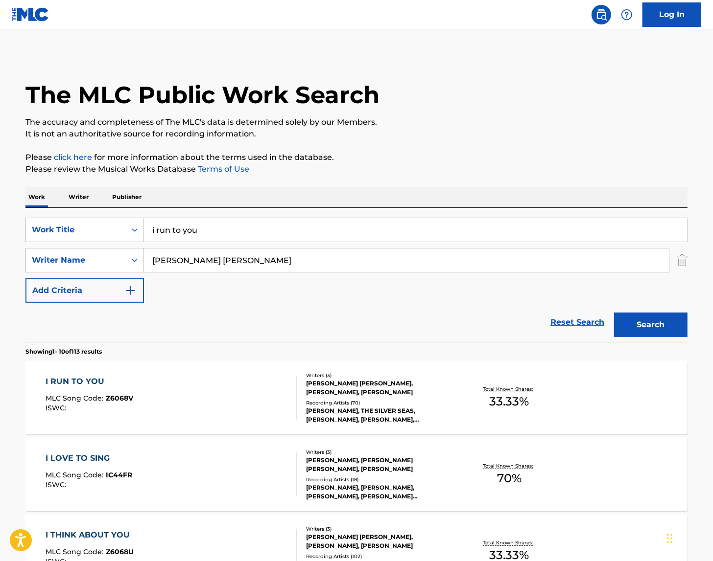
click at [393, 409] on div "[PERSON_NAME], THE SILVER SEAS, [PERSON_NAME], [PERSON_NAME], [PERSON_NAME]" at bounding box center [380, 416] width 148 height 18
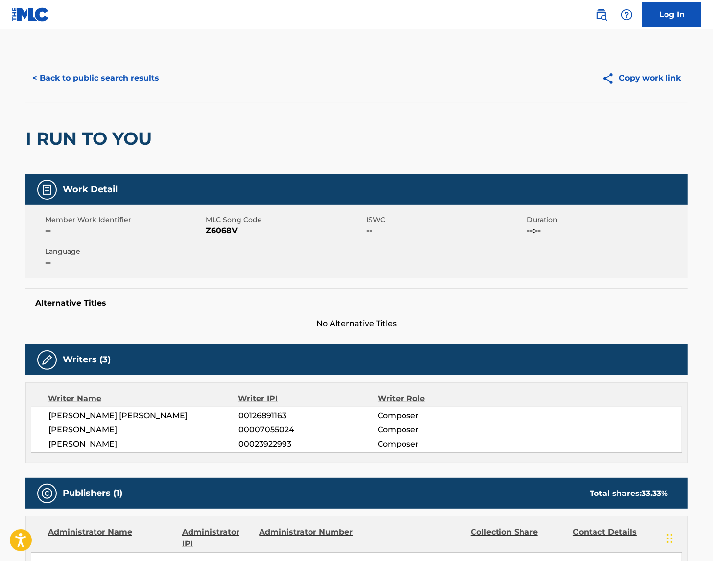
click at [93, 78] on button "< Back to public search results" at bounding box center [95, 78] width 140 height 24
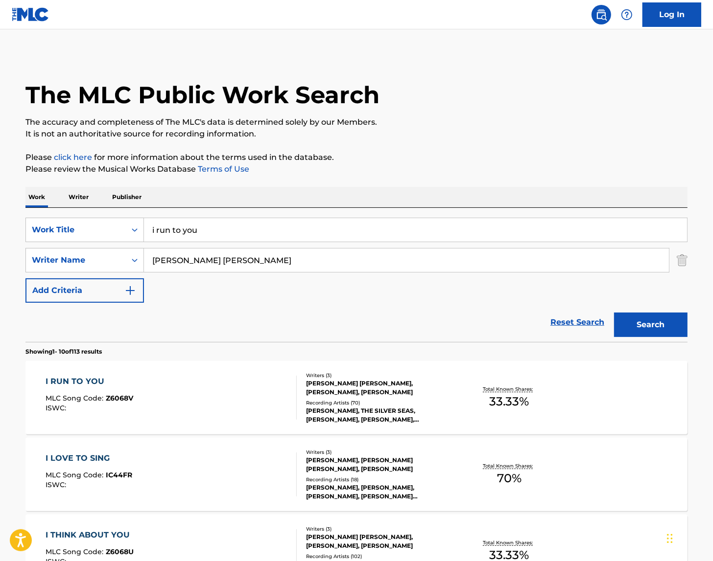
drag, startPoint x: 200, startPoint y: 232, endPoint x: 18, endPoint y: 214, distance: 183.0
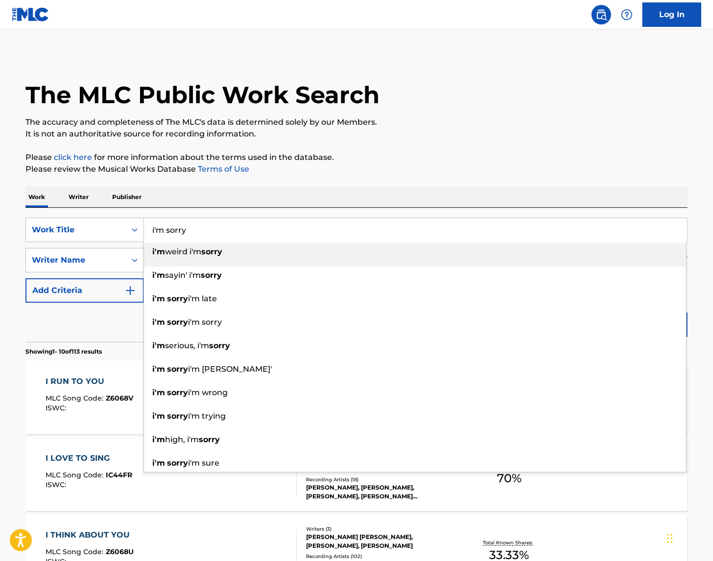
type input "i'm sorry"
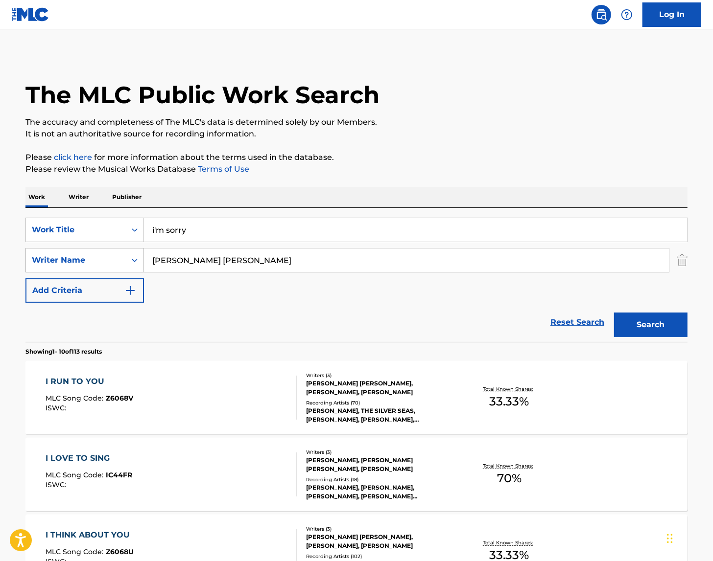
drag, startPoint x: 131, startPoint y: 256, endPoint x: 95, endPoint y: 254, distance: 36.3
click at [95, 254] on div "SearchWithCriteria136973be-3f87-4e01-aa06-77c950fb1829 Writer Name [PERSON_NAME…" at bounding box center [356, 260] width 662 height 24
type input "[PERSON_NAME]"
click at [614, 313] on button "Search" at bounding box center [650, 325] width 73 height 24
